Goal: Information Seeking & Learning: Learn about a topic

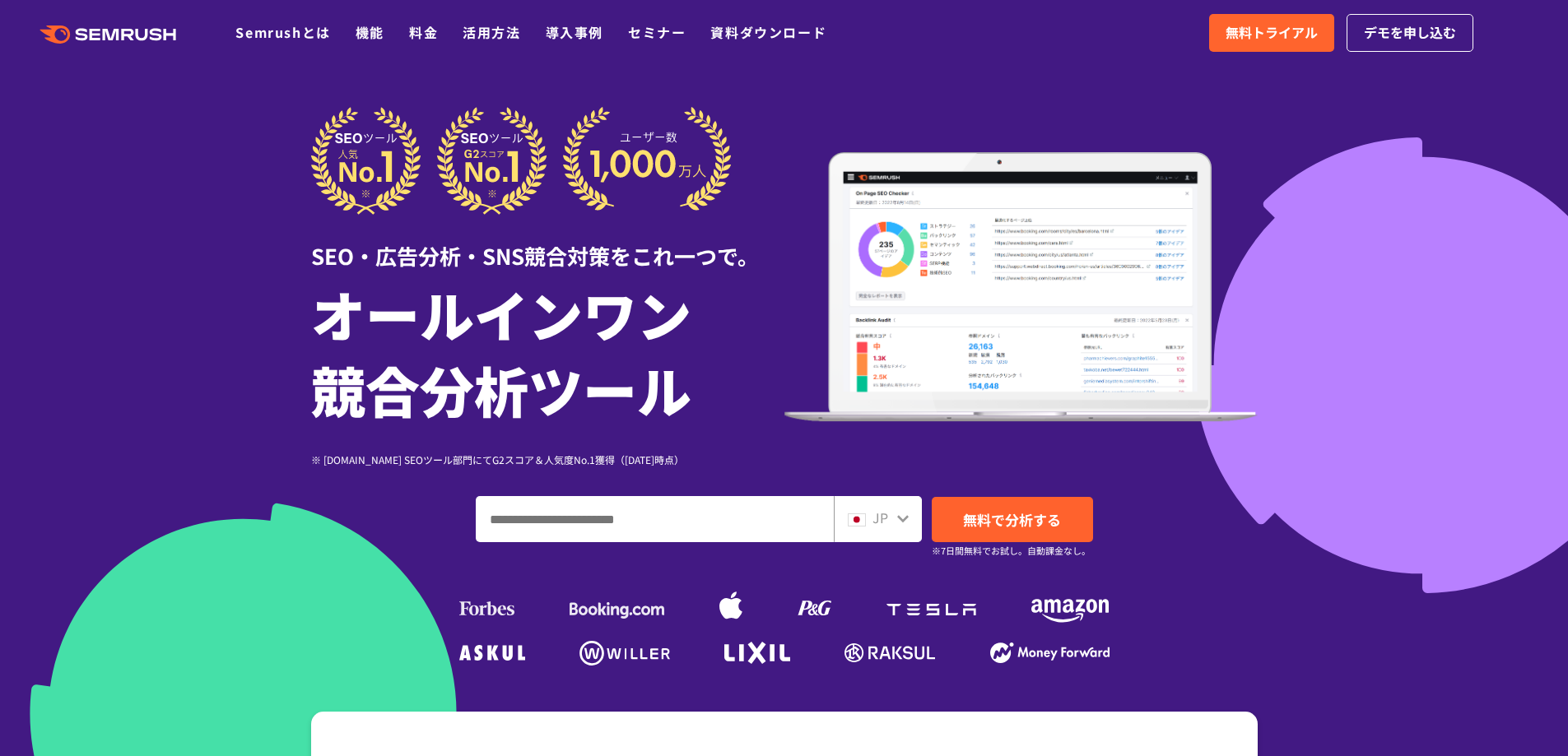
click at [691, 517] on input "ドメイン、キーワードまたはURLを入力してください" at bounding box center [654, 519] width 356 height 45
paste input "**********"
type input "**********"
click at [1018, 506] on link "無料で分析する" at bounding box center [1012, 519] width 161 height 46
